Goal: Task Accomplishment & Management: Complete application form

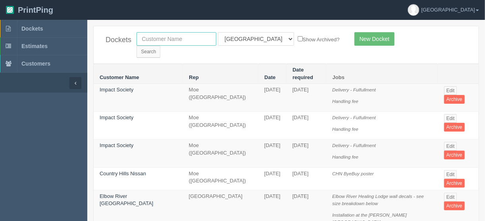
click at [173, 38] on input "text" at bounding box center [176, 38] width 80 height 13
type input "western c"
click at [253, 37] on select "All Users Ali Ali Test 1 Aly Amy Ankit Arif Brandon Dan France Greg Jim Mark Ma…" at bounding box center [256, 38] width 76 height 13
select select
click at [218, 32] on select "All Users Ali Ali Test 1 Aly Amy Ankit Arif Brandon Dan France Greg Jim Mark Ma…" at bounding box center [256, 38] width 76 height 13
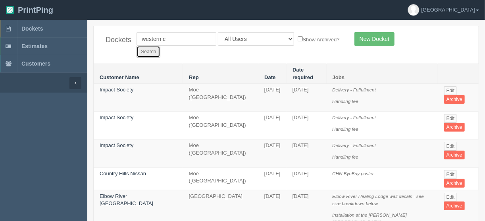
click at [160, 46] on input "Search" at bounding box center [148, 52] width 24 height 12
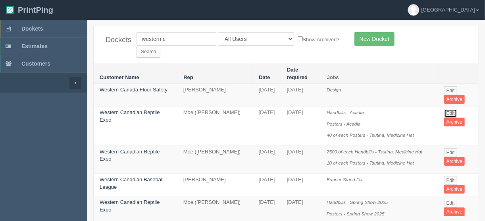
click at [447, 109] on link "Edit" at bounding box center [450, 113] width 13 height 9
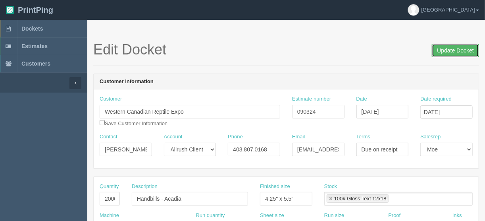
click at [449, 49] on input "Update Docket" at bounding box center [455, 50] width 47 height 13
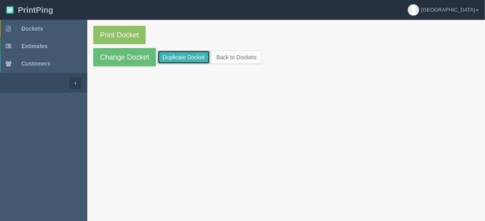
click at [182, 56] on link "Duplicate Docket" at bounding box center [184, 56] width 52 height 13
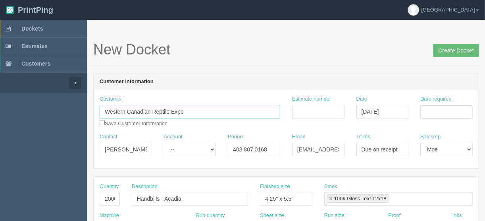
drag, startPoint x: 188, startPoint y: 111, endPoint x: 65, endPoint y: 115, distance: 122.6
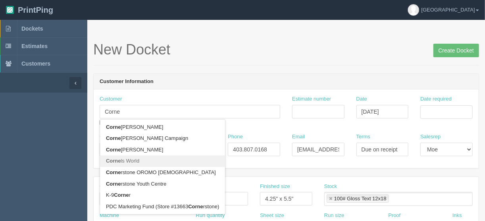
click at [134, 158] on link "[PERSON_NAME] World" at bounding box center [162, 161] width 125 height 12
type input "Cornels World"
type input "Greg West"
type input "(403)807-0168"
type input "cornelius85@cornelsworld.com"
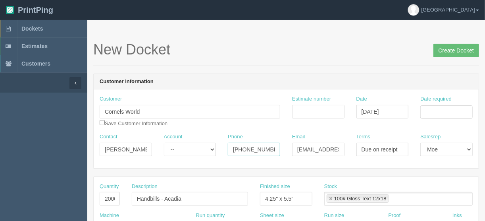
click at [246, 147] on input "(403)807-0168" at bounding box center [254, 148] width 52 height 13
type input "(403) 807-0168"
click at [311, 110] on input "Estimate number" at bounding box center [318, 111] width 52 height 13
type input "092409"
drag, startPoint x: 449, startPoint y: 108, endPoint x: 442, endPoint y: 114, distance: 9.0
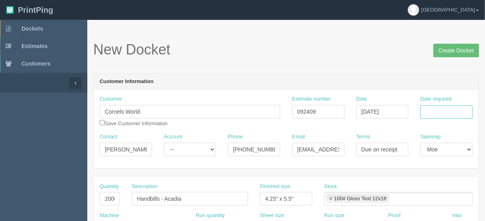
click at [449, 109] on input "Date required" at bounding box center [446, 111] width 52 height 13
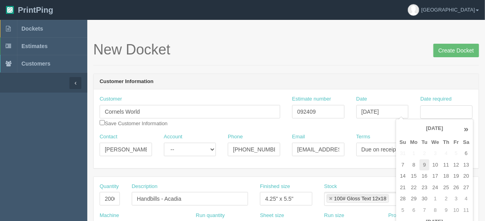
click at [425, 165] on td "9" at bounding box center [424, 165] width 10 height 12
click at [444, 163] on td "11" at bounding box center [446, 165] width 10 height 12
type input "September 11, 2025"
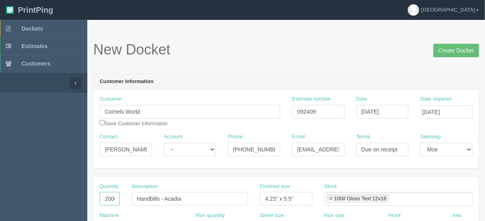
scroll to position [0, 2]
drag, startPoint x: 102, startPoint y: 199, endPoint x: 149, endPoint y: 199, distance: 46.4
click at [149, 199] on div "Quantity 2000 Description Handbills - Acadia Finished size 4.25" x 5.5" Stock 1…" at bounding box center [286, 197] width 385 height 29
type input "100"
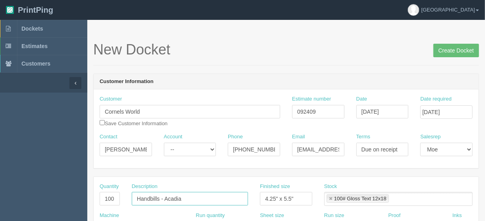
drag, startPoint x: 186, startPoint y: 198, endPoint x: 112, endPoint y: 202, distance: 74.3
type input "RRK Bio Dude leaflets"
type input "4" x 6""
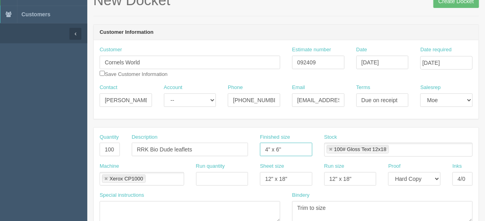
scroll to position [127, 0]
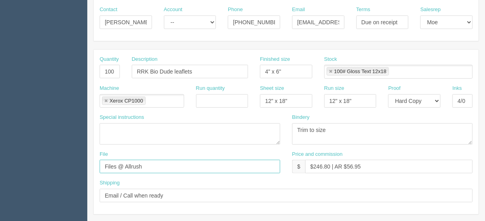
drag, startPoint x: 147, startPoint y: 162, endPoint x: 52, endPoint y: 156, distance: 95.4
type input "files@allrush.ca"
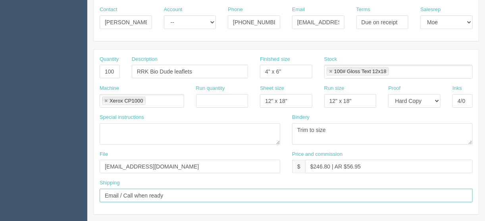
drag, startPoint x: 171, startPoint y: 190, endPoint x: 50, endPoint y: 189, distance: 121.8
type input "Call/email when ready"
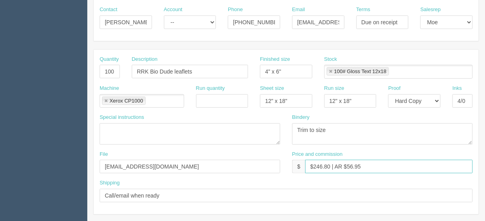
drag, startPoint x: 329, startPoint y: 162, endPoint x: 308, endPoint y: 165, distance: 20.5
click at [312, 164] on input "$246.80 | AR $56.95" at bounding box center [388, 165] width 167 height 13
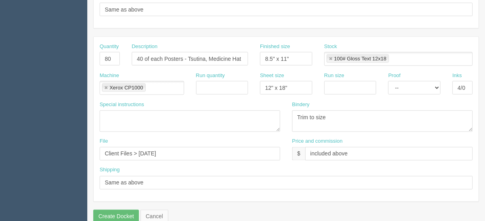
scroll to position [496, 0]
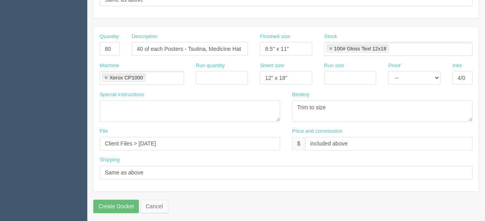
type input "$61.96 | AR $56.95"
drag, startPoint x: 158, startPoint y: 165, endPoint x: 37, endPoint y: 184, distance: 121.7
drag, startPoint x: 167, startPoint y: 140, endPoint x: 58, endPoint y: 115, distance: 111.5
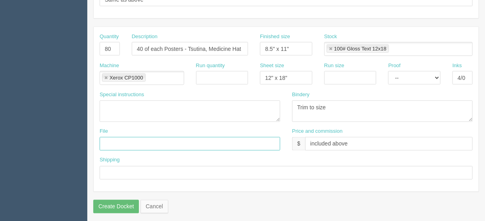
click at [106, 75] on link at bounding box center [106, 77] width 5 height 5
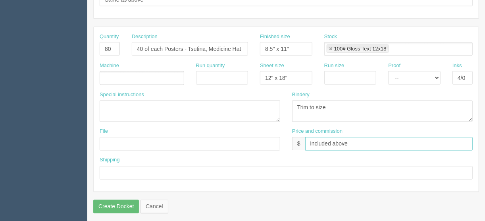
drag, startPoint x: 351, startPoint y: 140, endPoint x: 302, endPoint y: 137, distance: 49.7
click at [276, 146] on div "File Price and commission $ included above" at bounding box center [286, 142] width 385 height 29
drag, startPoint x: 316, startPoint y: 104, endPoint x: 246, endPoint y: 104, distance: 69.4
click at [250, 104] on div "Special instructions Bindery Trim to size" at bounding box center [286, 109] width 385 height 37
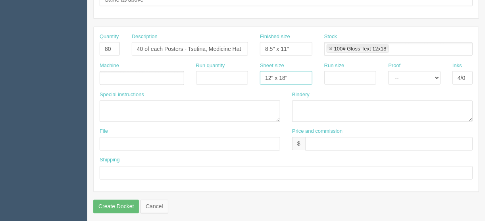
drag, startPoint x: 288, startPoint y: 74, endPoint x: 213, endPoint y: 79, distance: 75.9
click at [213, 79] on div "Machine Run quantity Sheet size 12" x 18" Run size Proof -- Email Hard Copy Ink…" at bounding box center [286, 76] width 385 height 29
drag, startPoint x: 292, startPoint y: 47, endPoint x: 188, endPoint y: 43, distance: 104.8
click at [207, 44] on div "Quantity 80 Description 40 of each Posters - Tsutina, Medicine Hat Finished siz…" at bounding box center [286, 47] width 385 height 29
drag, startPoint x: 112, startPoint y: 42, endPoint x: 45, endPoint y: 51, distance: 67.7
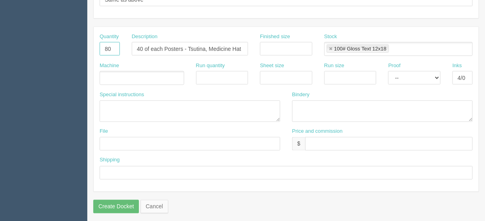
drag, startPoint x: 142, startPoint y: 45, endPoint x: 276, endPoint y: 45, distance: 134.1
click at [276, 45] on div "Quantity Description 40 of each Posters - Tsutina, Medicine Hat Finished size S…" at bounding box center [286, 47] width 385 height 29
click at [330, 46] on link at bounding box center [330, 48] width 5 height 5
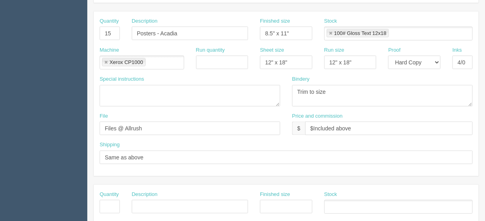
scroll to position [337, 0]
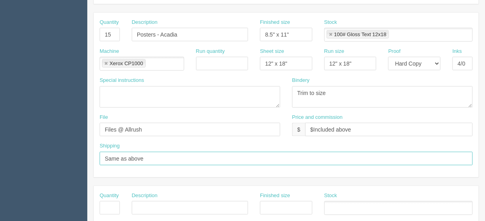
drag, startPoint x: 147, startPoint y: 158, endPoint x: 42, endPoint y: 148, distance: 105.2
click at [49, 151] on section "Dockets Estimates Customers" at bounding box center [242, 33] width 485 height 701
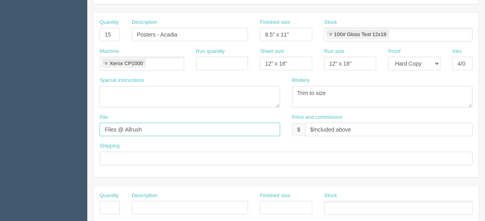
drag, startPoint x: 129, startPoint y: 122, endPoint x: 60, endPoint y: 126, distance: 69.1
click at [60, 126] on section "Dockets Estimates Customers" at bounding box center [242, 33] width 485 height 701
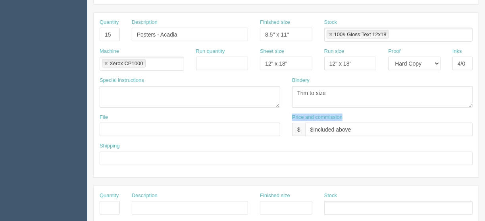
drag, startPoint x: 360, startPoint y: 131, endPoint x: 261, endPoint y: 127, distance: 99.3
click at [257, 127] on div "File Price and commission $ $Included above" at bounding box center [286, 127] width 385 height 29
drag, startPoint x: 366, startPoint y: 124, endPoint x: 277, endPoint y: 128, distance: 88.6
click at [271, 130] on div "File Price and commission $ $Included above" at bounding box center [286, 127] width 385 height 29
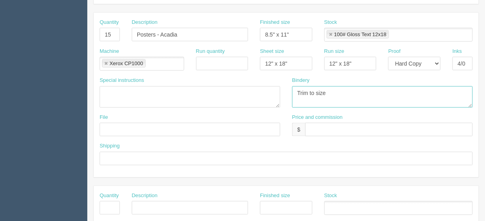
drag, startPoint x: 313, startPoint y: 90, endPoint x: 221, endPoint y: 90, distance: 92.0
click at [242, 90] on div "Special instructions Bindery Trim to size" at bounding box center [286, 95] width 385 height 37
drag, startPoint x: 106, startPoint y: 60, endPoint x: 104, endPoint y: 52, distance: 8.6
click at [106, 61] on link at bounding box center [106, 63] width 5 height 5
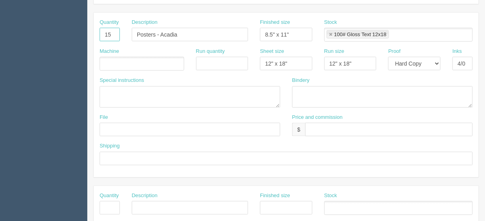
drag, startPoint x: 112, startPoint y: 32, endPoint x: 80, endPoint y: 32, distance: 32.1
click at [75, 31] on section "Dockets Estimates Customers" at bounding box center [242, 33] width 485 height 701
drag, startPoint x: 156, startPoint y: 31, endPoint x: 106, endPoint y: 37, distance: 49.5
click at [106, 37] on div "Quantity Description Posters - Acadia Finished size 8.5" x 11" Stock 100# Gloss…" at bounding box center [286, 33] width 385 height 29
drag, startPoint x: 304, startPoint y: 31, endPoint x: 265, endPoint y: 46, distance: 41.6
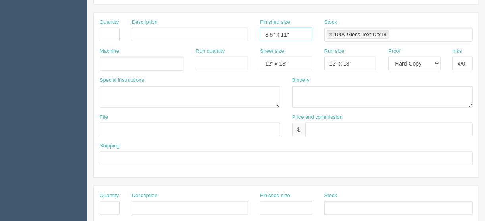
click at [243, 29] on div "Quantity Description Finished size 8.5" x 11" Stock 100# Gloss Text 12x18 100# …" at bounding box center [286, 33] width 385 height 29
drag, startPoint x: 278, startPoint y: 58, endPoint x: 240, endPoint y: 63, distance: 37.6
click at [241, 63] on div "Machine Run quantity Sheet size 12" x 18" Run size 12" x 18" Proof -- Email Har…" at bounding box center [286, 62] width 385 height 29
drag, startPoint x: 362, startPoint y: 58, endPoint x: 277, endPoint y: 66, distance: 86.0
click at [277, 66] on div "Machine Run quantity Sheet size Run size 12" x 18" Proof -- Email Hard Copy Ink…" at bounding box center [286, 62] width 385 height 29
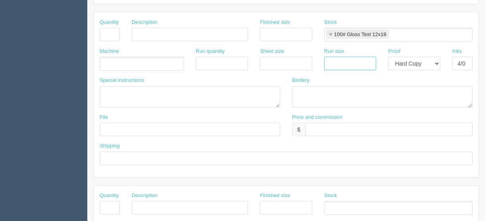
drag, startPoint x: 330, startPoint y: 32, endPoint x: 331, endPoint y: 46, distance: 14.7
click at [330, 32] on link at bounding box center [330, 34] width 5 height 5
drag, startPoint x: 437, startPoint y: 60, endPoint x: 432, endPoint y: 65, distance: 7.9
click at [437, 60] on select "-- Email Hard Copy" at bounding box center [414, 63] width 52 height 13
select select
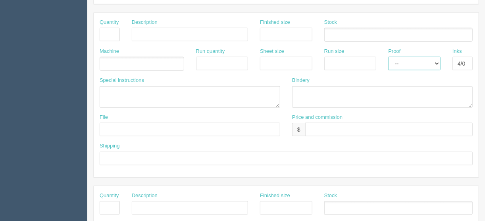
click at [388, 57] on select "-- Email Hard Copy" at bounding box center [414, 63] width 52 height 13
drag, startPoint x: 455, startPoint y: 59, endPoint x: 476, endPoint y: 57, distance: 21.5
click at [475, 58] on div "Inks 4/0" at bounding box center [462, 62] width 32 height 29
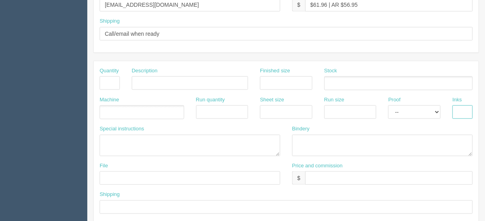
scroll to position [178, 0]
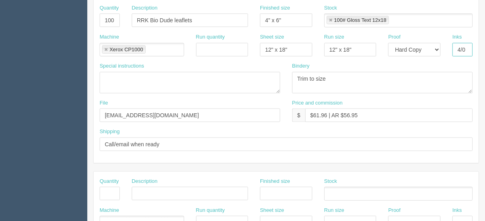
click at [469, 44] on input "4/0" at bounding box center [462, 49] width 20 height 13
type input "4/4"
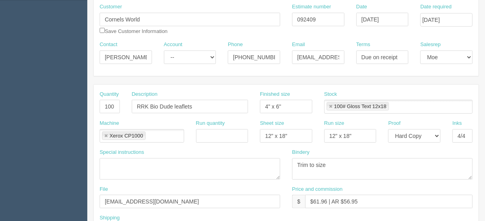
scroll to position [83, 0]
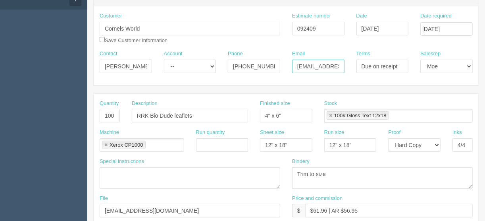
click at [333, 65] on input "cornelius85@cornelsworld.com" at bounding box center [318, 66] width 52 height 13
drag, startPoint x: 261, startPoint y: 141, endPoint x: 240, endPoint y: 143, distance: 21.1
click at [240, 142] on div "Machine Xerox CP1000 Xerox CP1000 Run quantity Sheet size 12" x 18" Run size 12…" at bounding box center [286, 143] width 385 height 29
type input "13" x 19""
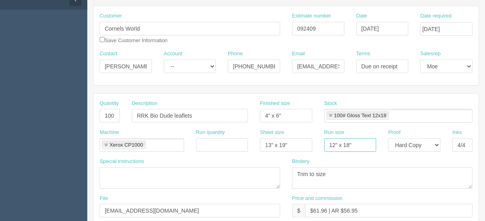
drag, startPoint x: 359, startPoint y: 142, endPoint x: 292, endPoint y: 149, distance: 68.2
click at [294, 147] on div "Machine Xerox CP1000 Xerox CP1000 Run quantity Sheet size 13" x 19" Run size 12…" at bounding box center [286, 143] width 385 height 29
type input "13" x 19""
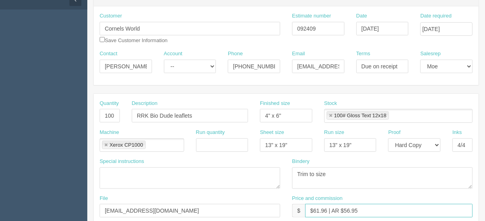
drag, startPoint x: 359, startPoint y: 209, endPoint x: 343, endPoint y: 208, distance: 15.5
click at [343, 208] on input "$61.96 | AR $56.95" at bounding box center [388, 210] width 167 height 13
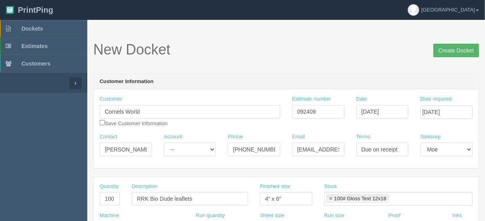
type input "$61.96 | AR $14.30"
click at [453, 49] on input "Create Docket" at bounding box center [456, 50] width 46 height 13
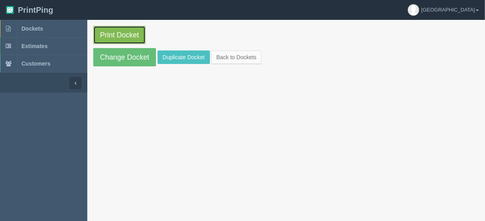
click at [113, 33] on link "Print Docket" at bounding box center [119, 35] width 52 height 18
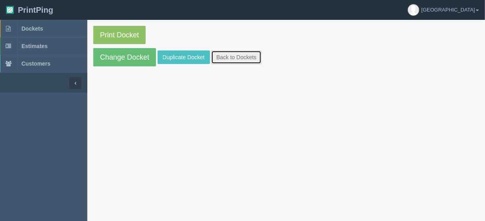
click at [230, 56] on link "Back to Dockets" at bounding box center [236, 56] width 50 height 13
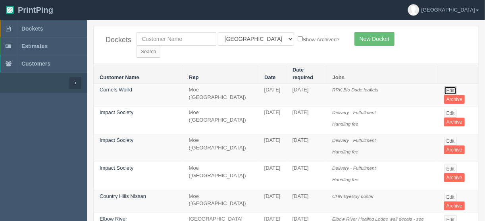
drag, startPoint x: 449, startPoint y: 71, endPoint x: 445, endPoint y: 75, distance: 5.9
click at [449, 86] on link "Edit" at bounding box center [450, 90] width 13 height 9
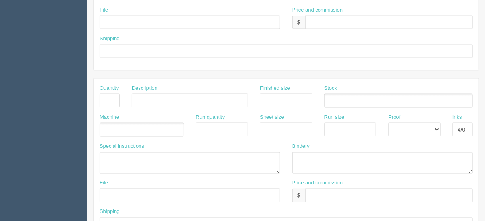
scroll to position [444, 0]
drag, startPoint x: 455, startPoint y: 123, endPoint x: 500, endPoint y: 120, distance: 44.9
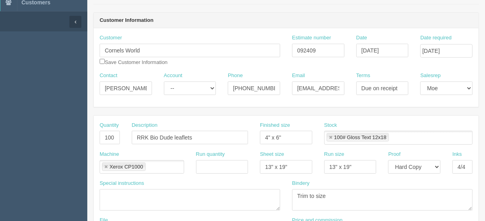
scroll to position [0, 0]
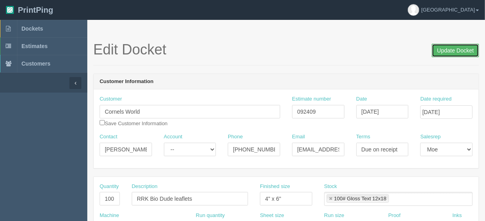
click at [461, 50] on input "Update Docket" at bounding box center [455, 50] width 47 height 13
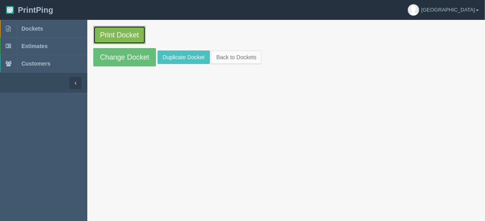
click at [121, 33] on link "Print Docket" at bounding box center [119, 35] width 52 height 18
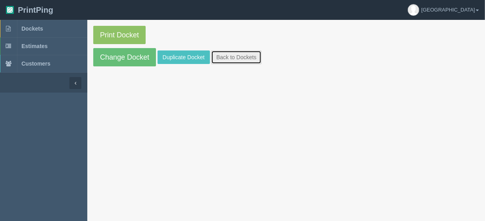
click at [238, 55] on link "Back to Dockets" at bounding box center [236, 56] width 50 height 13
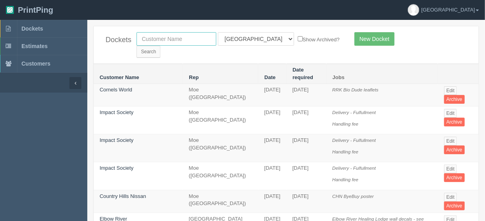
click at [163, 37] on input "text" at bounding box center [176, 38] width 80 height 13
type input "[PERSON_NAME]"
click at [252, 38] on select "All Users [PERSON_NAME] Test 1 [PERSON_NAME] [PERSON_NAME] [PERSON_NAME] France…" at bounding box center [256, 38] width 76 height 13
select select
click at [218, 32] on select "All Users [PERSON_NAME] Test 1 [PERSON_NAME] [PERSON_NAME] [PERSON_NAME] France…" at bounding box center [256, 38] width 76 height 13
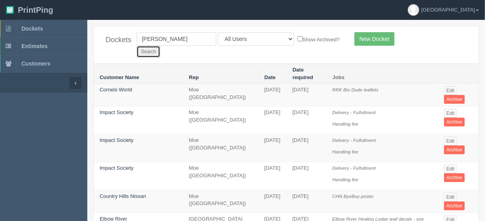
click at [160, 46] on input "Search" at bounding box center [148, 52] width 24 height 12
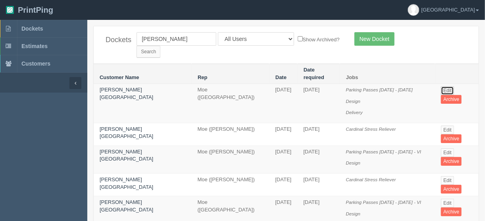
click at [445, 86] on link "Edit" at bounding box center [447, 90] width 13 height 9
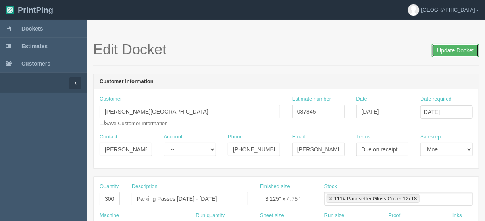
click at [445, 50] on input "Update Docket" at bounding box center [455, 50] width 47 height 13
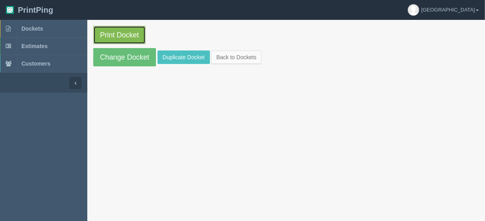
click at [128, 35] on link "Print Docket" at bounding box center [119, 35] width 52 height 18
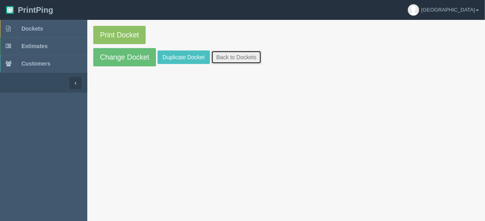
click at [234, 56] on link "Back to Dockets" at bounding box center [236, 56] width 50 height 13
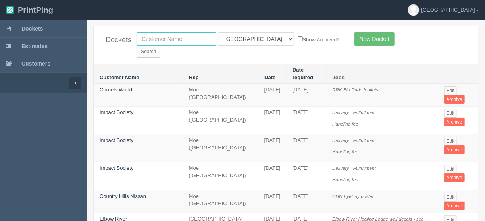
click at [173, 34] on input "text" at bounding box center [176, 38] width 80 height 13
type input "home c"
click at [160, 46] on input "Search" at bounding box center [148, 52] width 24 height 12
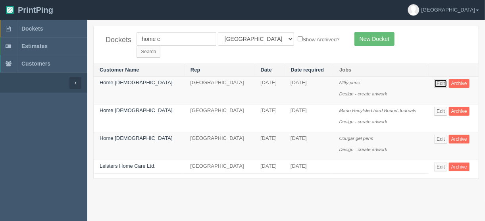
click at [441, 79] on link "Edit" at bounding box center [440, 83] width 13 height 9
